Goal: Task Accomplishment & Management: Complete application form

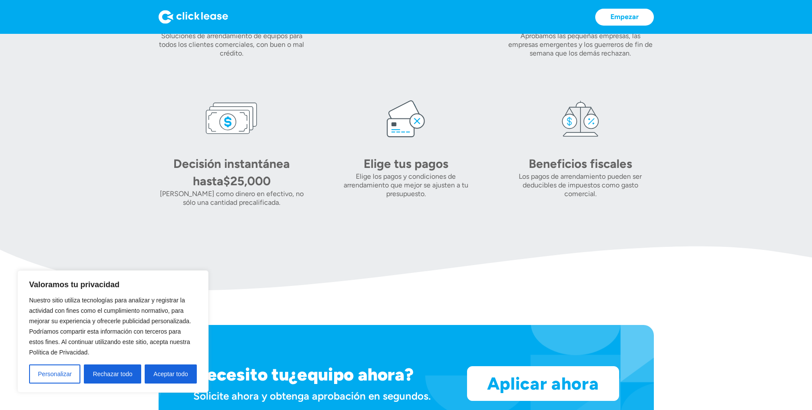
scroll to position [519, 0]
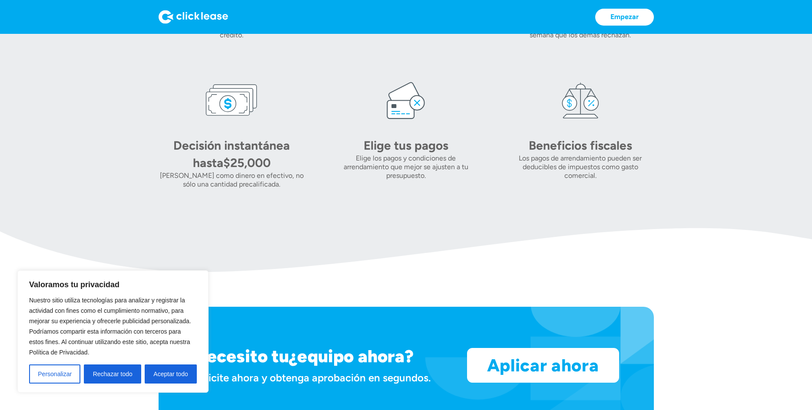
click at [412, 157] on font "Elige los pagos y condiciones de arrendamiento que mejor se ajusten a tu presup…" at bounding box center [406, 167] width 125 height 26
click at [402, 143] on font "Elige tus pagos" at bounding box center [406, 145] width 85 height 15
click at [398, 155] on font "Elige los pagos y condiciones de arrendamiento que mejor se ajusten a tu presup…" at bounding box center [406, 167] width 125 height 26
click at [393, 107] on img at bounding box center [406, 100] width 52 height 52
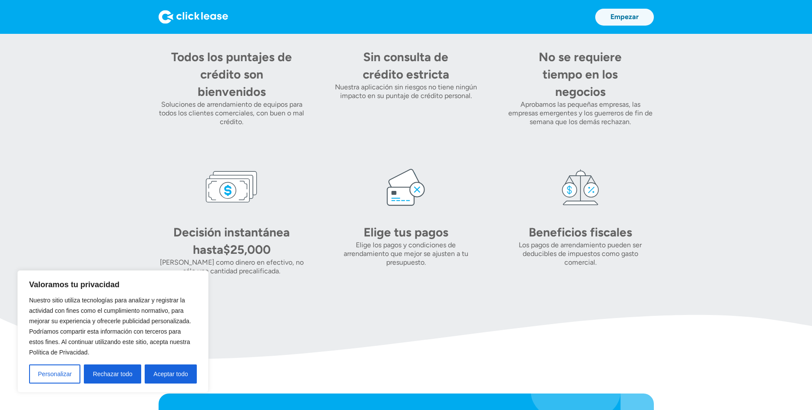
click at [624, 15] on font "Empezar" at bounding box center [624, 17] width 28 height 8
